Goal: Find specific page/section: Find specific page/section

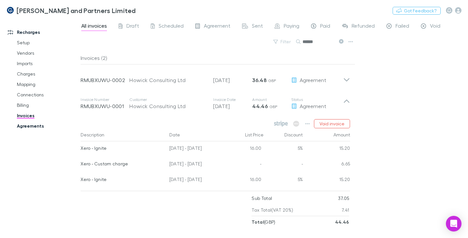
click at [39, 123] on link "Agreements" at bounding box center [47, 126] width 74 height 10
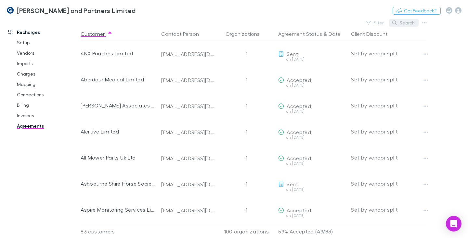
click at [403, 24] on button "Search" at bounding box center [404, 23] width 30 height 8
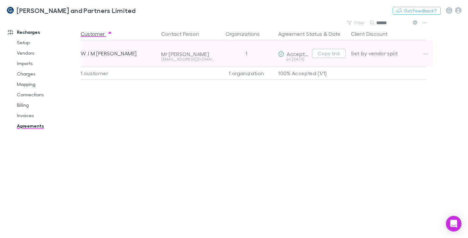
type input "******"
click at [111, 53] on div "W J M [PERSON_NAME]" at bounding box center [118, 53] width 75 height 26
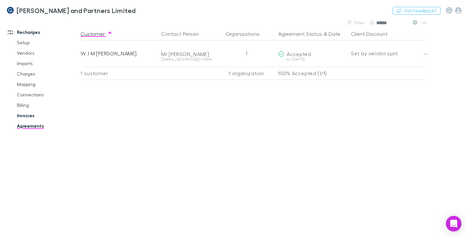
click at [27, 116] on link "Invoices" at bounding box center [47, 115] width 74 height 10
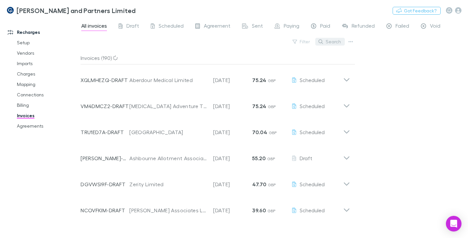
click at [345, 42] on button "Search" at bounding box center [330, 42] width 30 height 8
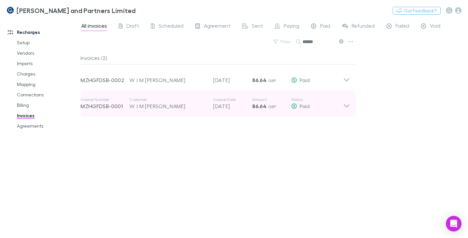
type input "******"
click at [346, 106] on icon at bounding box center [347, 105] width 6 height 3
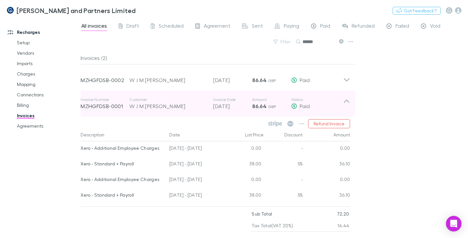
click at [346, 102] on icon at bounding box center [346, 103] width 7 height 13
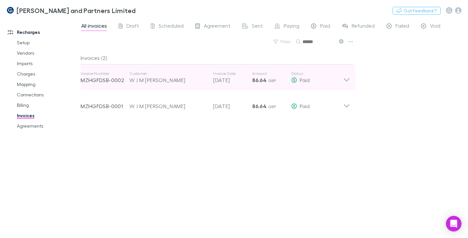
click at [346, 80] on icon at bounding box center [347, 79] width 6 height 3
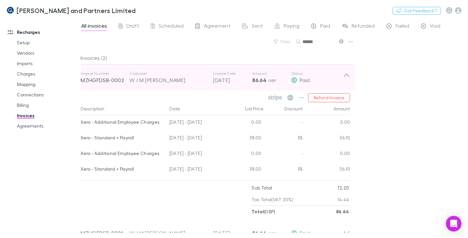
click at [347, 76] on icon at bounding box center [346, 77] width 7 height 13
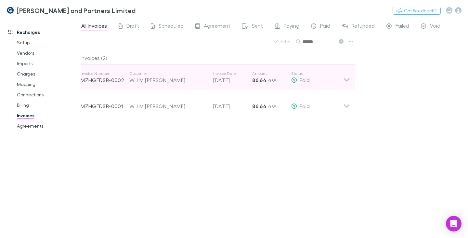
click at [348, 81] on icon at bounding box center [347, 79] width 6 height 3
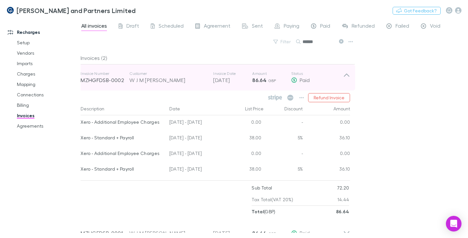
click at [348, 81] on icon at bounding box center [346, 77] width 7 height 13
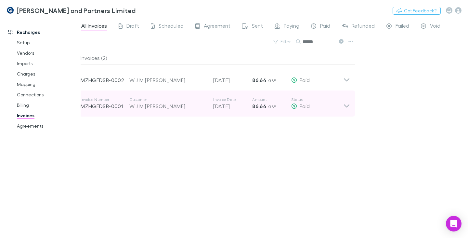
click at [346, 104] on icon at bounding box center [346, 103] width 7 height 13
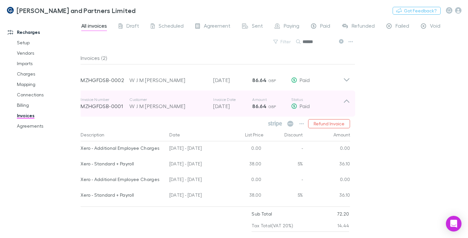
click at [346, 104] on icon at bounding box center [346, 103] width 7 height 13
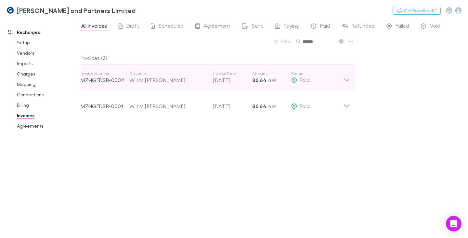
click at [348, 81] on icon at bounding box center [347, 79] width 6 height 3
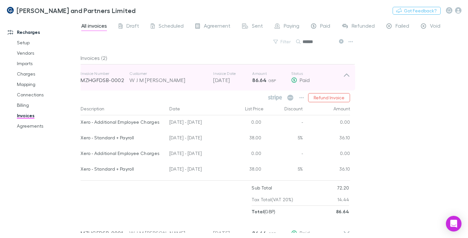
click at [347, 81] on icon at bounding box center [346, 77] width 7 height 13
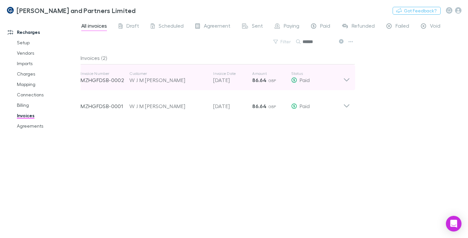
click at [347, 79] on icon at bounding box center [346, 77] width 7 height 13
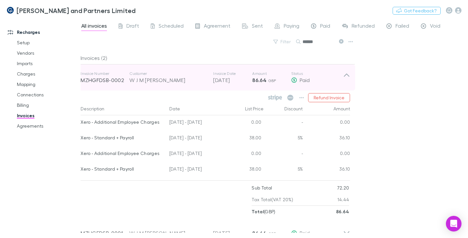
click at [346, 73] on icon at bounding box center [346, 77] width 7 height 13
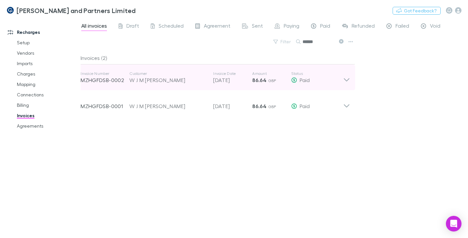
click at [346, 73] on icon at bounding box center [346, 77] width 7 height 13
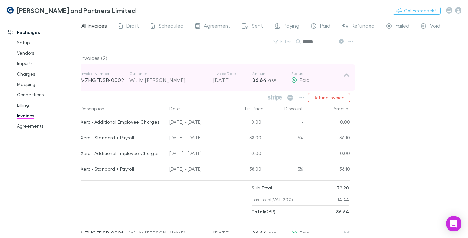
click at [346, 77] on icon at bounding box center [346, 77] width 7 height 13
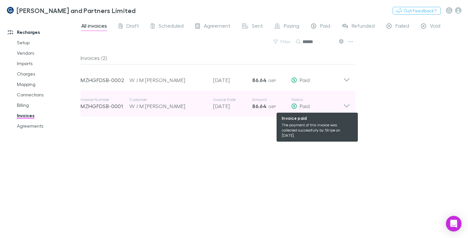
click at [343, 103] on div "Paid" at bounding box center [317, 106] width 52 height 8
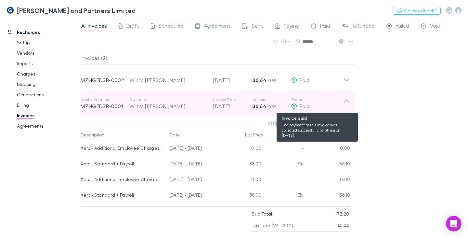
click at [343, 103] on div "Paid" at bounding box center [317, 106] width 52 height 8
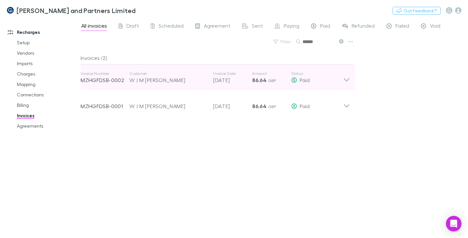
click at [169, 80] on div "W J M [PERSON_NAME]" at bounding box center [167, 80] width 77 height 8
